Goal: Information Seeking & Learning: Stay updated

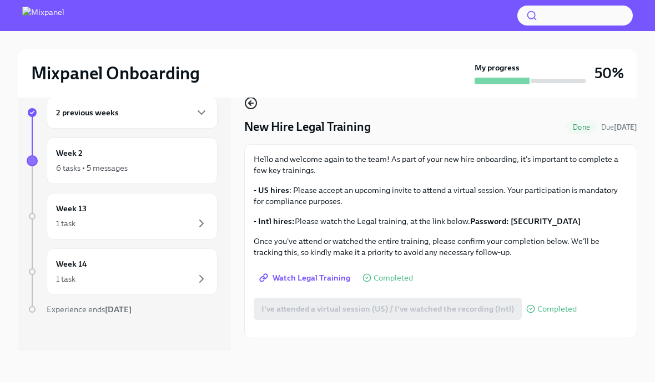
click at [251, 108] on circle "button" at bounding box center [250, 103] width 11 height 11
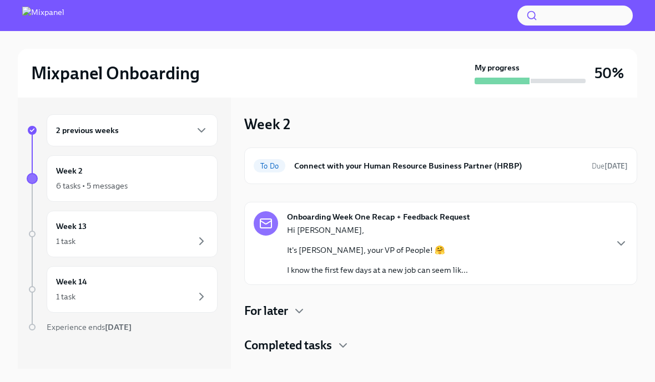
scroll to position [1, 0]
click at [161, 130] on div "2 previous weeks" at bounding box center [132, 130] width 152 height 13
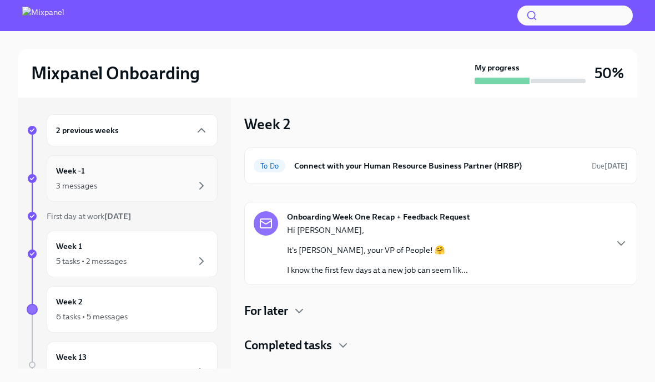
click at [158, 177] on div "Week -1 3 messages" at bounding box center [132, 179] width 152 height 28
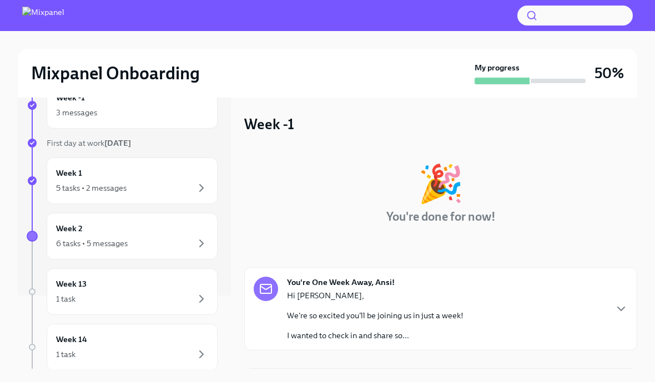
scroll to position [175, 0]
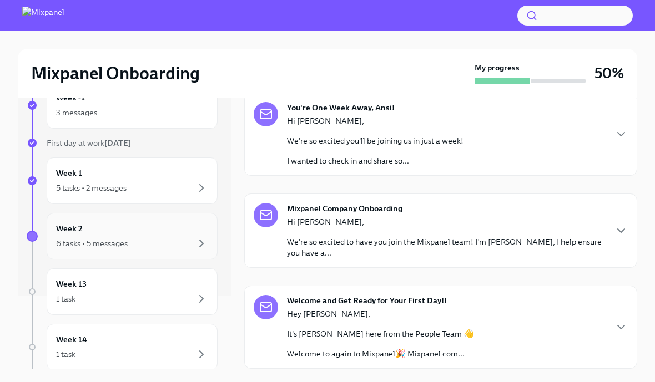
click at [154, 224] on div "Week 2 6 tasks • 5 messages" at bounding box center [132, 237] width 152 height 28
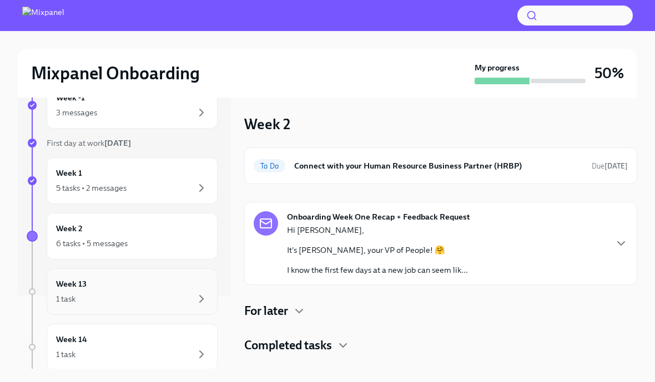
click at [175, 296] on div "1 task" at bounding box center [132, 299] width 152 height 13
